Goal: Find specific page/section: Find specific page/section

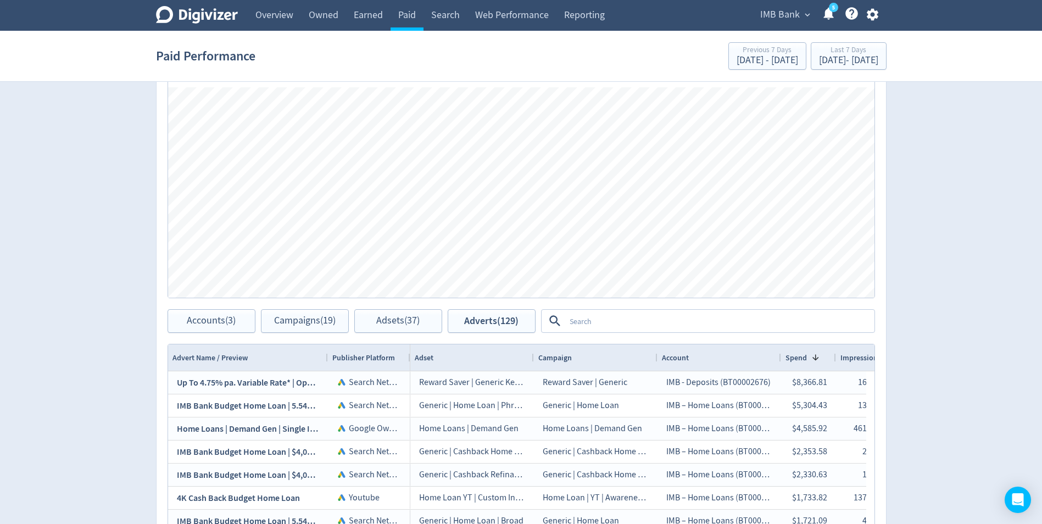
scroll to position [494, 0]
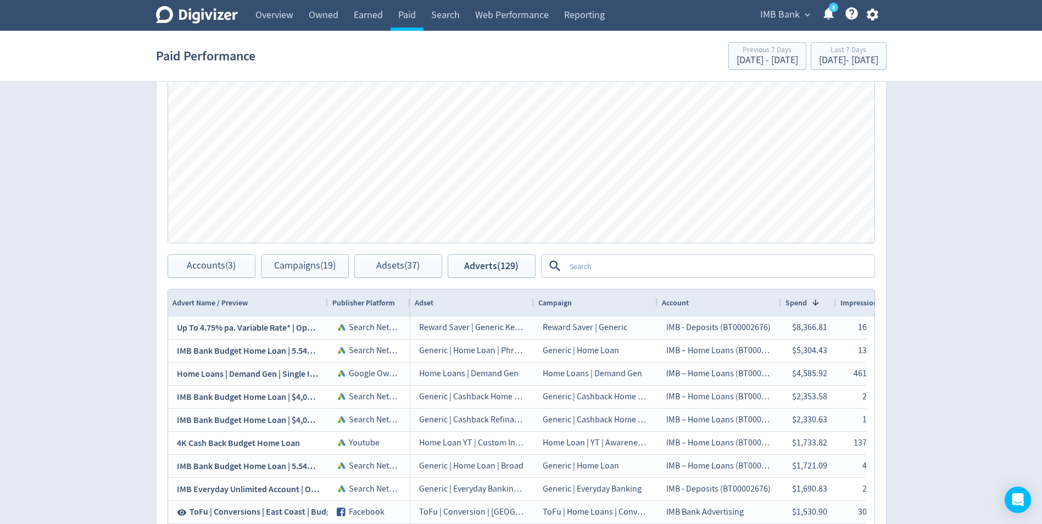
click at [606, 259] on textarea at bounding box center [719, 266] width 308 height 20
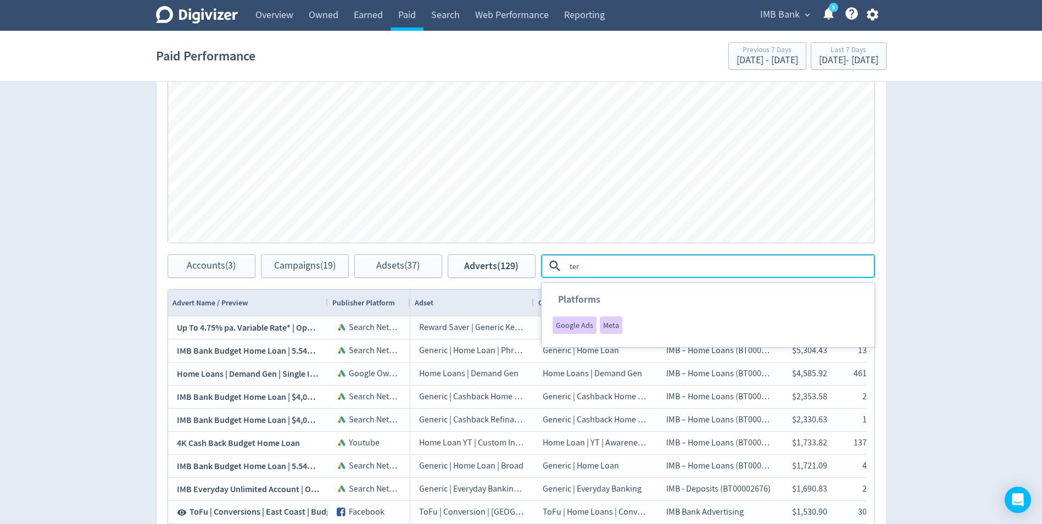
type textarea "term"
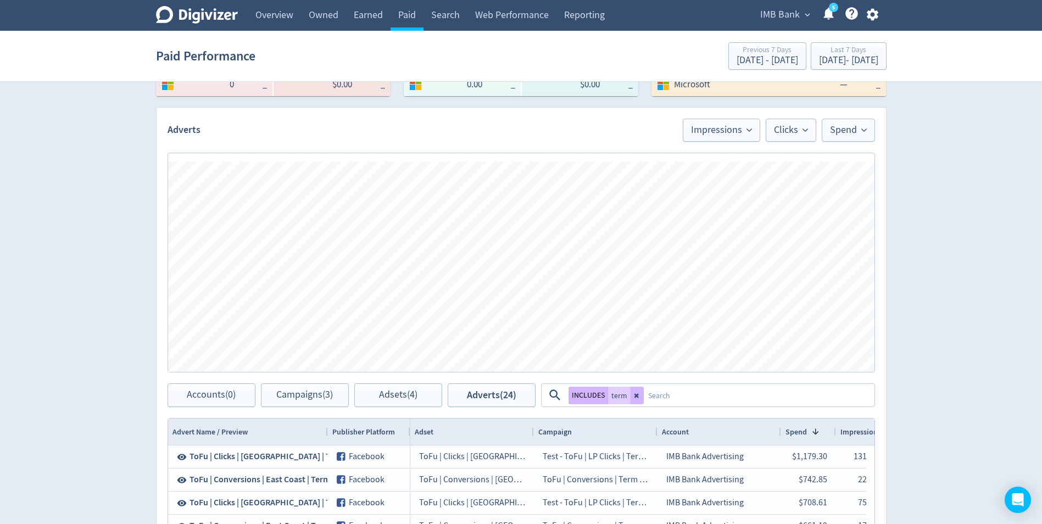
scroll to position [384, 0]
